Goal: Task Accomplishment & Management: Use online tool/utility

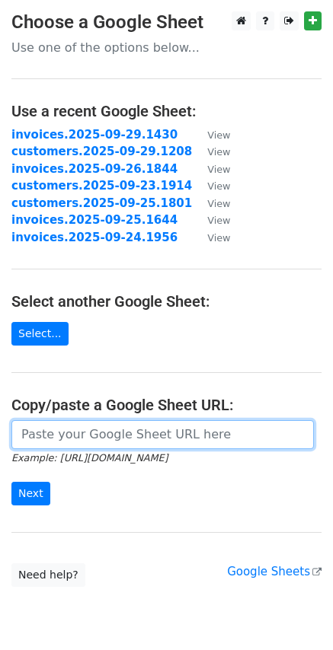
click at [90, 439] on input "url" at bounding box center [162, 434] width 302 height 29
paste input "https://docs.google.com/spreadsheets/d/1k50SGz3eTxktgnhbypwyLVM4M3hPlJhdsA4E3bG…"
type input "https://docs.google.com/spreadsheets/d/1k50SGz3eTxktgnhbypwyLVM4M3hPlJhdsA4E3bG…"
click at [11, 482] on input "Next" at bounding box center [30, 494] width 39 height 24
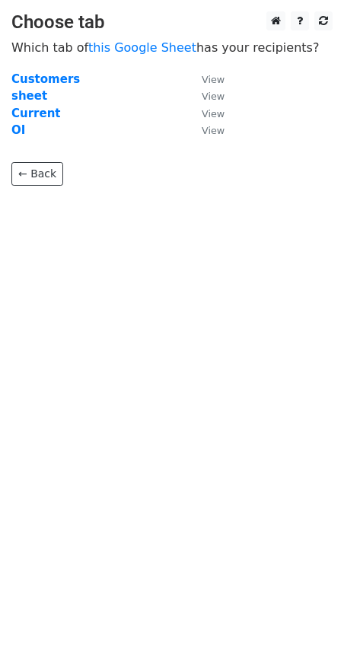
click at [35, 123] on td "OI" at bounding box center [98, 131] width 175 height 18
click at [49, 119] on strong "Current" at bounding box center [35, 114] width 49 height 14
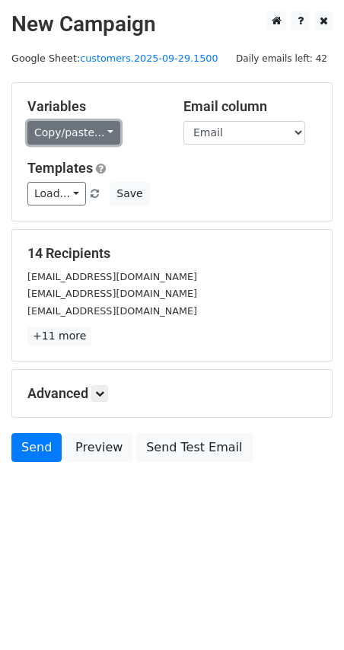
click at [104, 131] on link "Copy/paste..." at bounding box center [73, 133] width 93 height 24
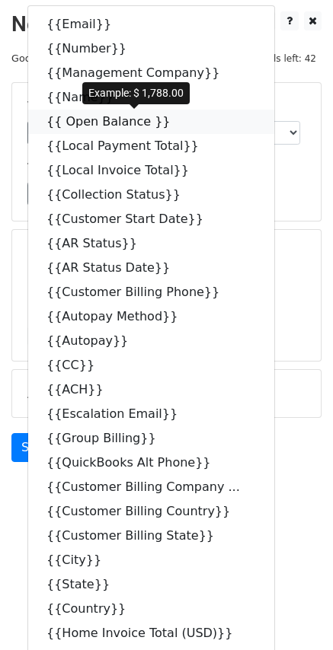
drag, startPoint x: 148, startPoint y: 117, endPoint x: 124, endPoint y: 122, distance: 24.8
click at [174, 117] on icon at bounding box center [180, 121] width 12 height 12
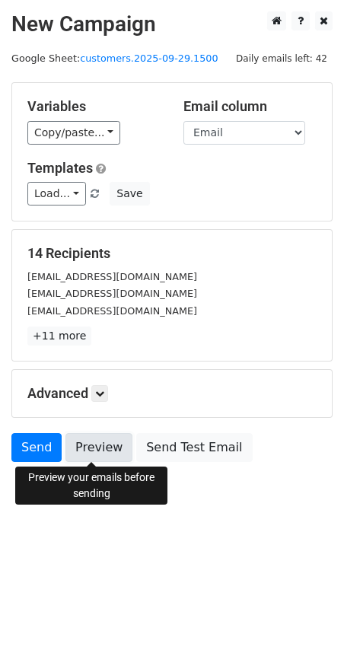
click at [109, 447] on link "Preview" at bounding box center [98, 447] width 67 height 29
click at [98, 452] on link "Preview" at bounding box center [98, 447] width 67 height 29
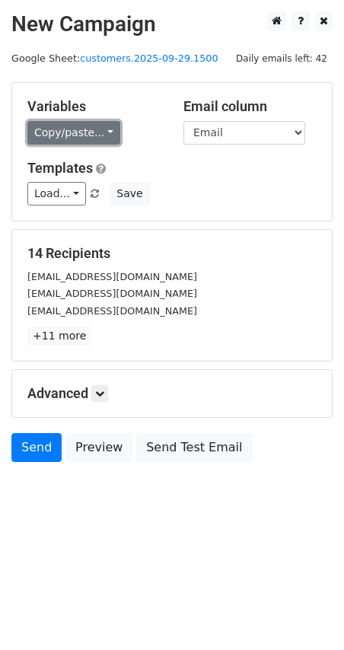
click at [100, 126] on link "Copy/paste..." at bounding box center [73, 133] width 93 height 24
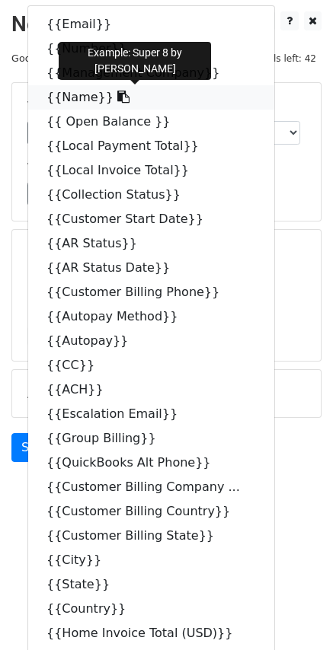
click at [117, 94] on icon at bounding box center [123, 97] width 12 height 12
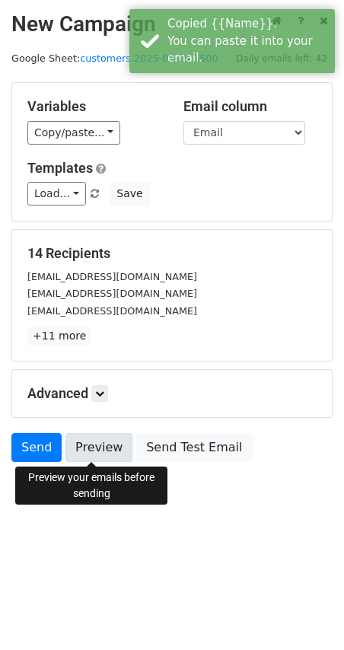
click at [104, 448] on link "Preview" at bounding box center [98, 447] width 67 height 29
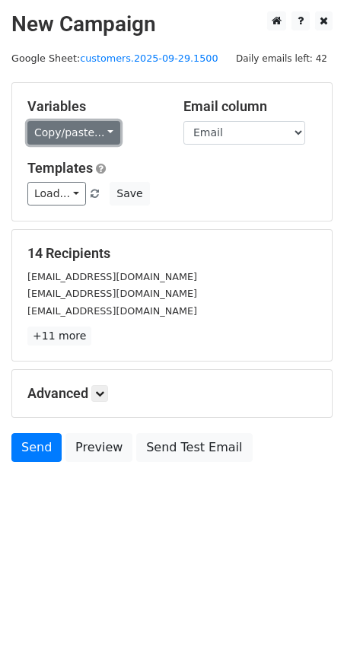
click at [107, 135] on link "Copy/paste..." at bounding box center [73, 133] width 93 height 24
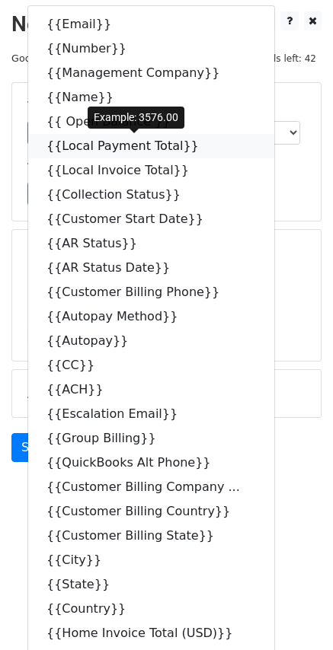
click at [107, 135] on link "{{Local Payment Total}}" at bounding box center [151, 146] width 246 height 24
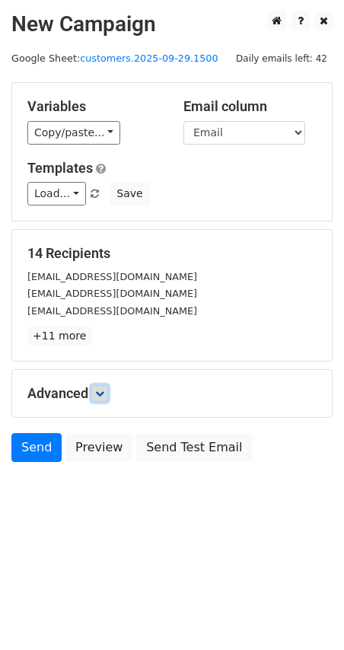
click at [101, 395] on icon at bounding box center [99, 393] width 9 height 9
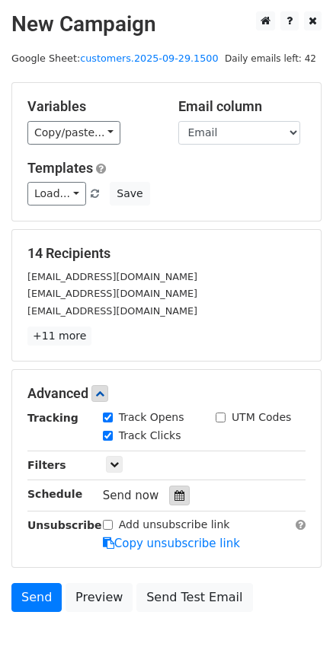
click at [174, 497] on icon at bounding box center [179, 495] width 10 height 11
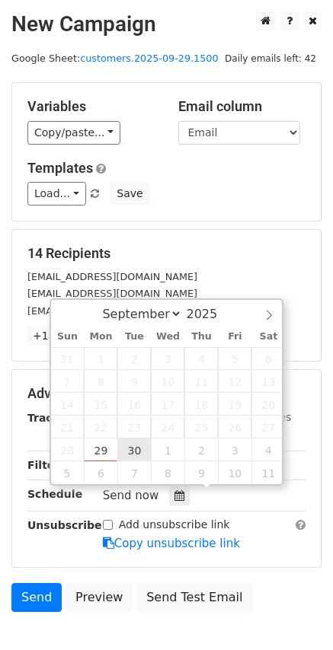
type input "2025-09-30 12:00"
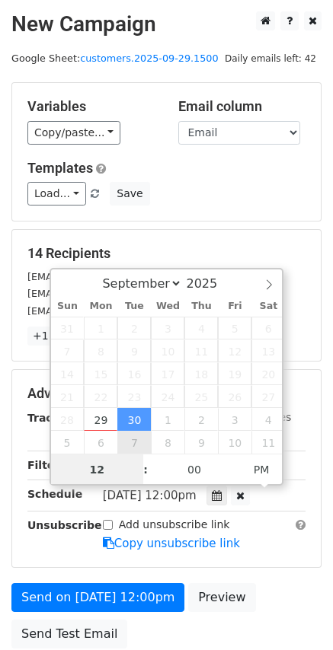
scroll to position [1, 0]
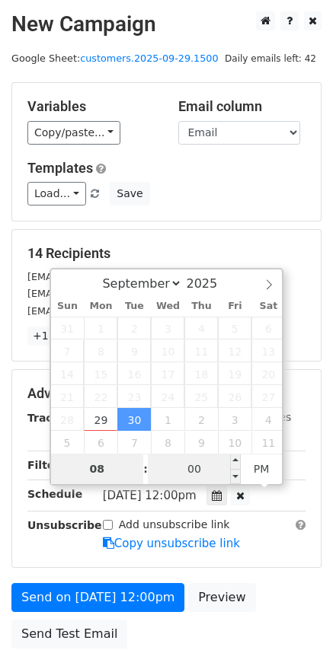
type input "08"
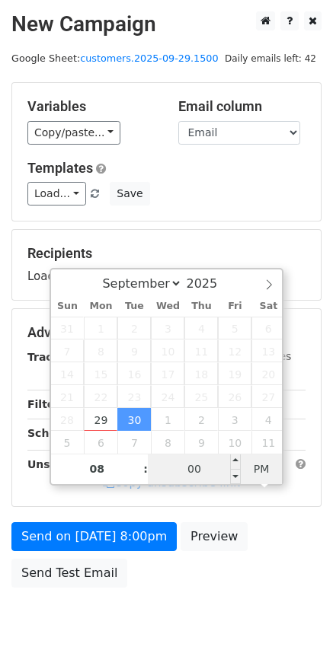
type input "2025-09-30 08:00"
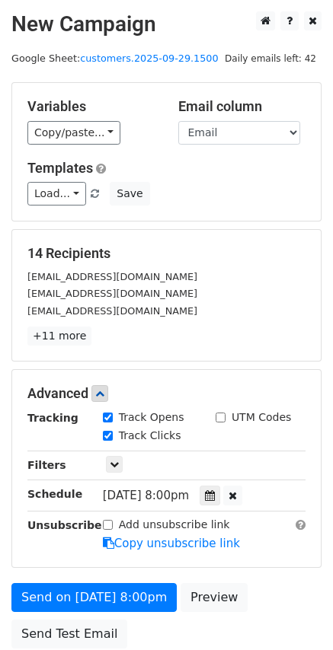
click at [142, 564] on div "Advanced Tracking Track Opens UTM Codes Track Clicks Filters Only include sprea…" at bounding box center [166, 468] width 308 height 197
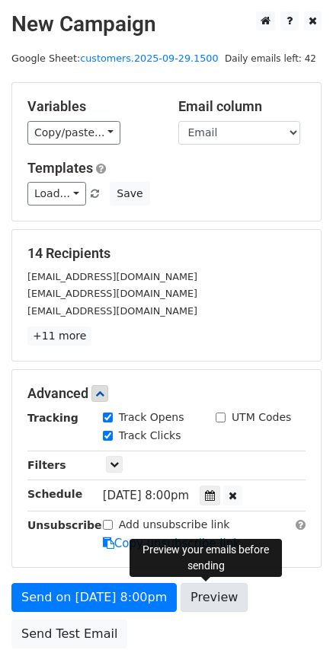
click at [209, 592] on link "Preview" at bounding box center [213, 597] width 67 height 29
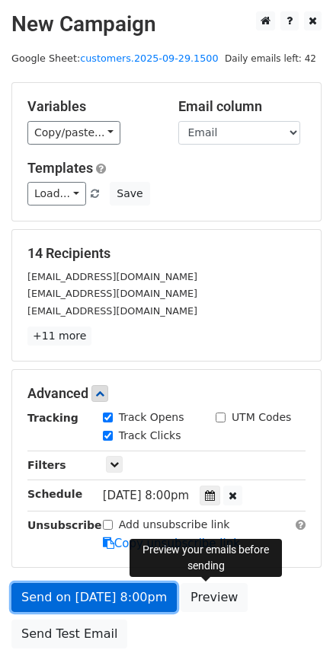
click at [88, 595] on link "Send on Sep 30 at 8:00pm" at bounding box center [93, 597] width 165 height 29
